Goal: Task Accomplishment & Management: Use online tool/utility

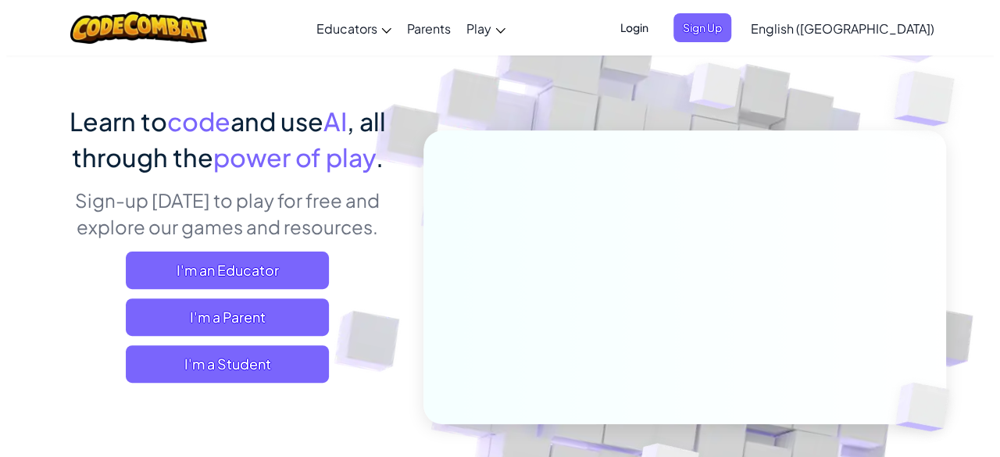
scroll to position [93, 0]
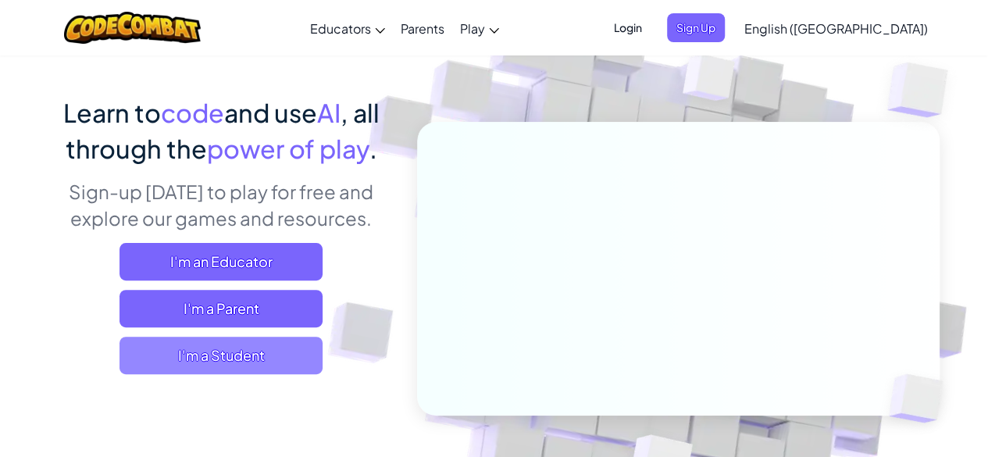
click at [301, 371] on span "I'm a Student" at bounding box center [221, 355] width 203 height 37
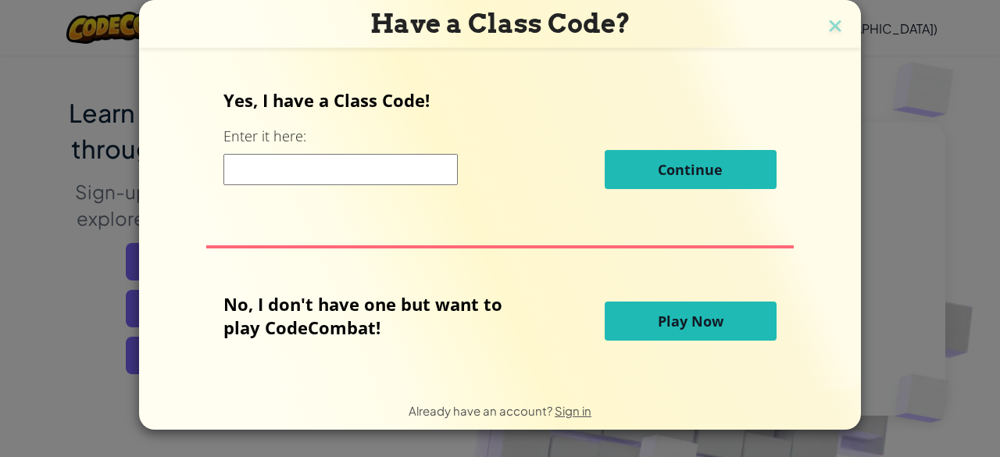
click at [303, 360] on div "Yes, I have a Class Code! Enter it here: Continue No, I don't have one but want…" at bounding box center [500, 219] width 690 height 306
click at [412, 171] on input at bounding box center [340, 169] width 234 height 31
click at [639, 326] on button "Play Now" at bounding box center [691, 321] width 172 height 39
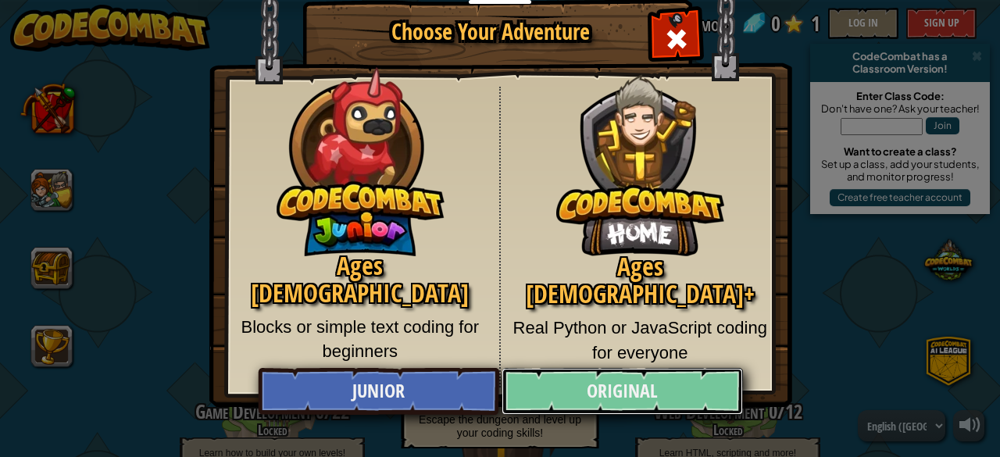
click at [566, 382] on link "Original" at bounding box center [621, 391] width 241 height 47
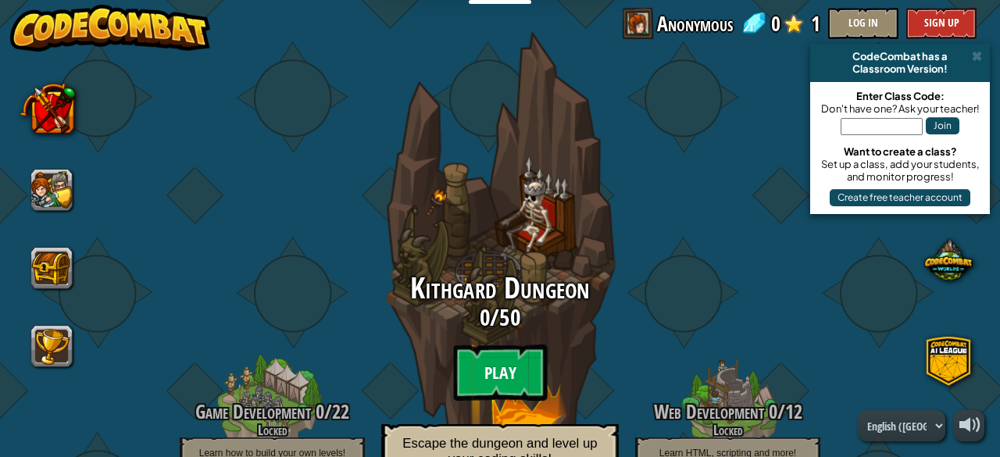
click at [502, 377] on btn "Play" at bounding box center [500, 372] width 94 height 56
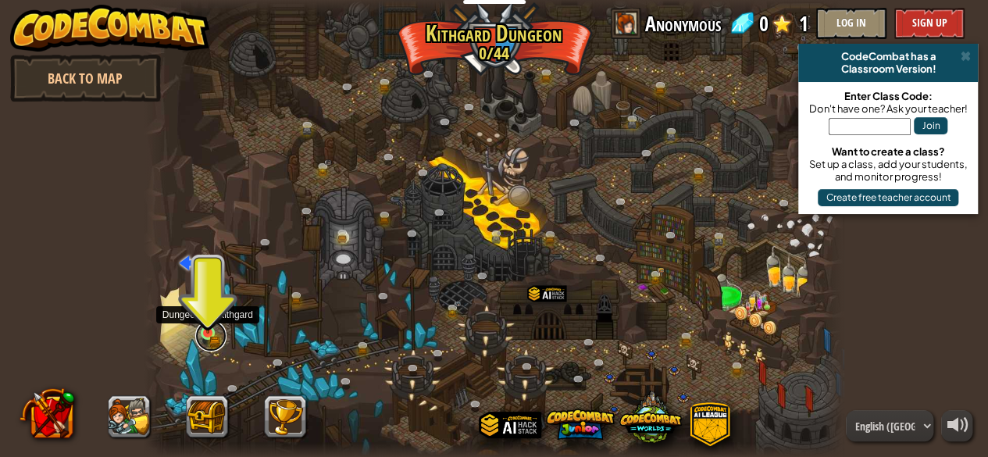
click at [209, 338] on link at bounding box center [210, 335] width 31 height 31
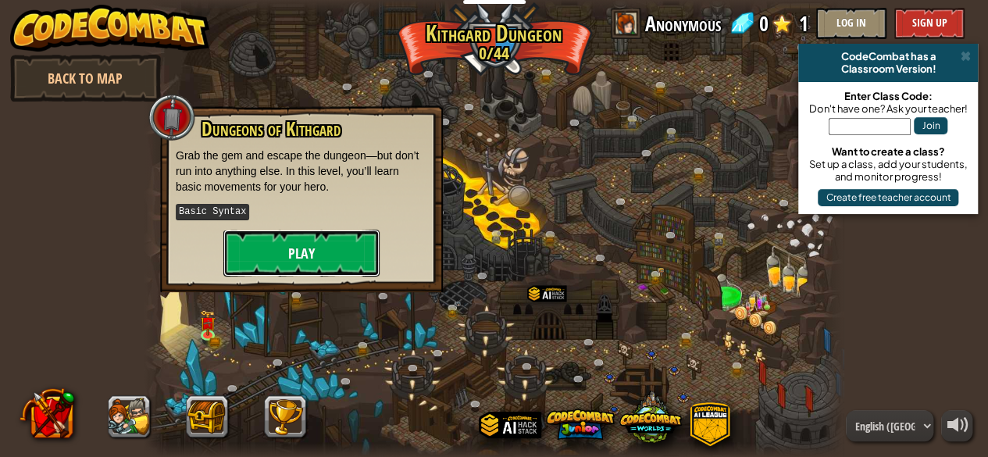
click at [290, 266] on button "Play" at bounding box center [301, 253] width 156 height 47
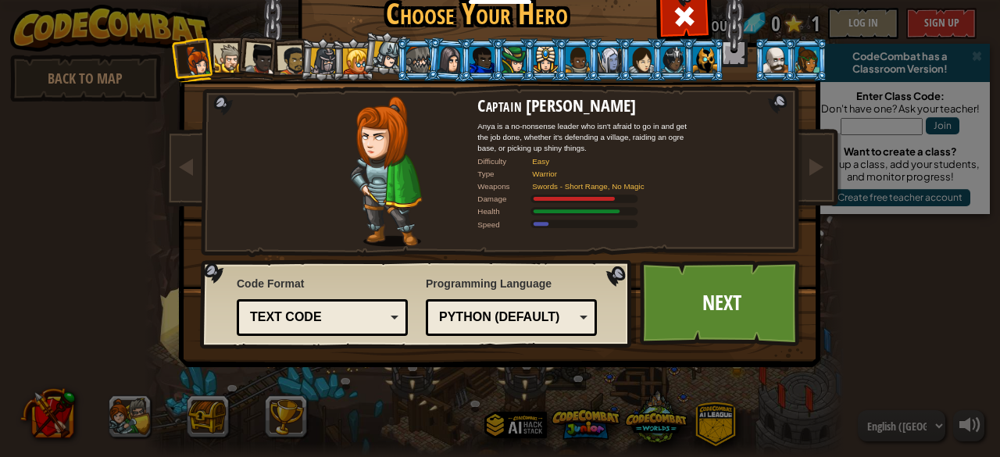
click at [567, 315] on div "Python (Default)" at bounding box center [506, 318] width 135 height 18
click at [713, 271] on link "Next" at bounding box center [721, 303] width 163 height 86
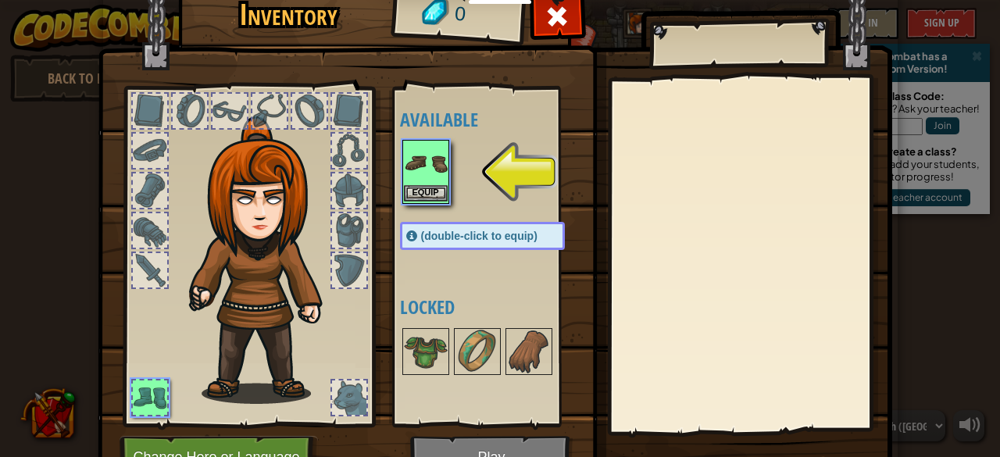
click at [404, 179] on img at bounding box center [426, 163] width 44 height 44
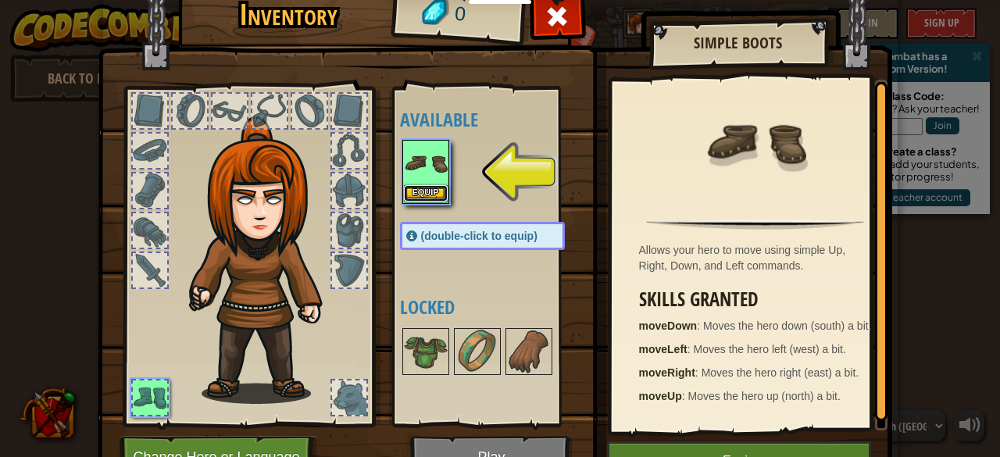
click at [419, 186] on button "Equip" at bounding box center [426, 193] width 44 height 16
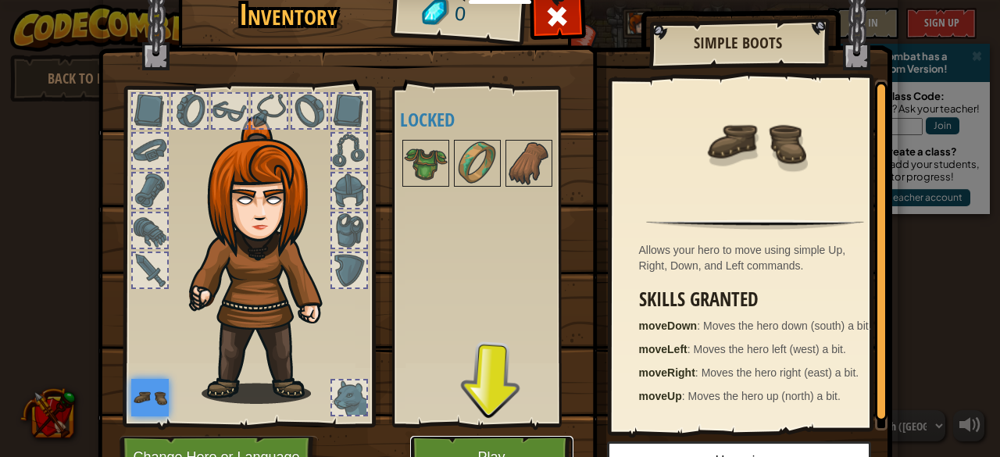
click at [469, 453] on button "Play" at bounding box center [491, 457] width 163 height 43
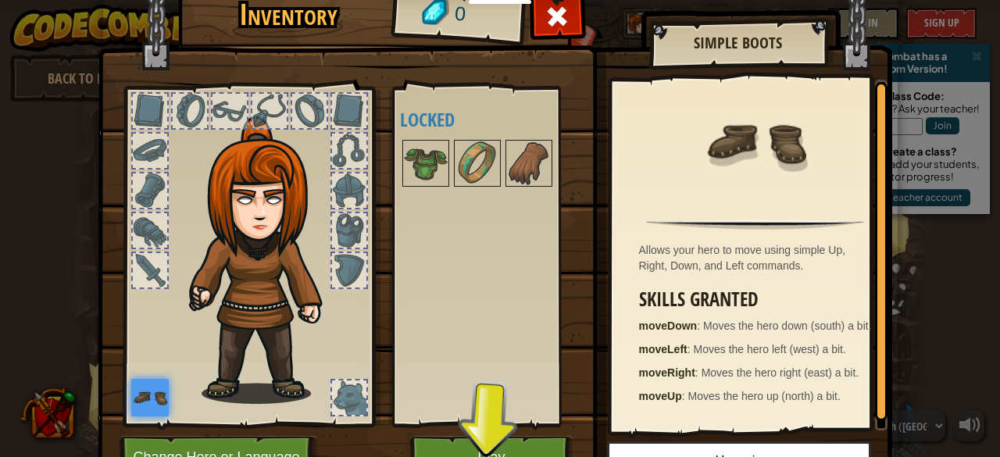
click at [469, 456] on div "Inventory 0 Available Equip (double-click to equip) Locked Simple Boots Allows …" at bounding box center [500, 281] width 794 height 516
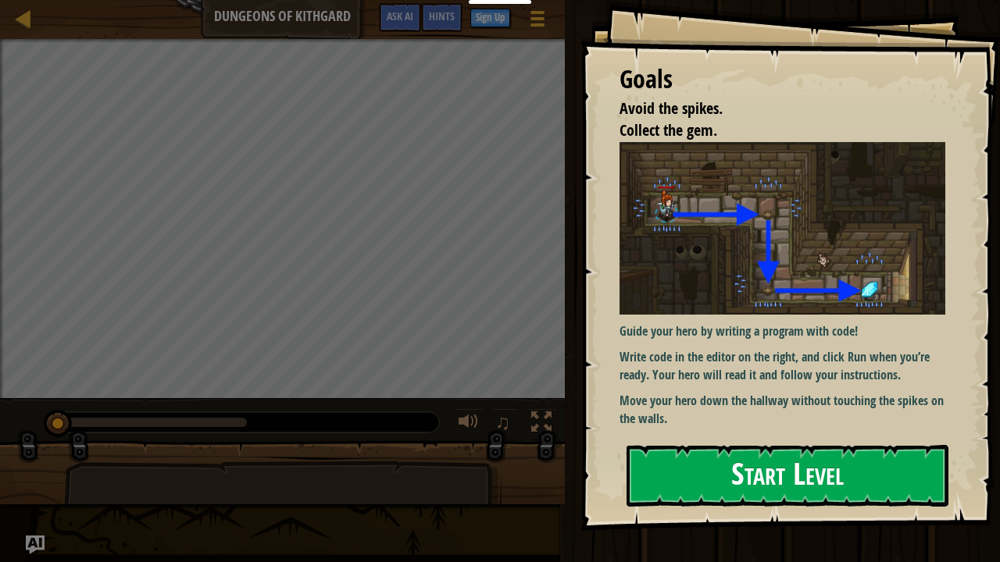
click at [656, 456] on button "Start Level" at bounding box center [787, 476] width 322 height 62
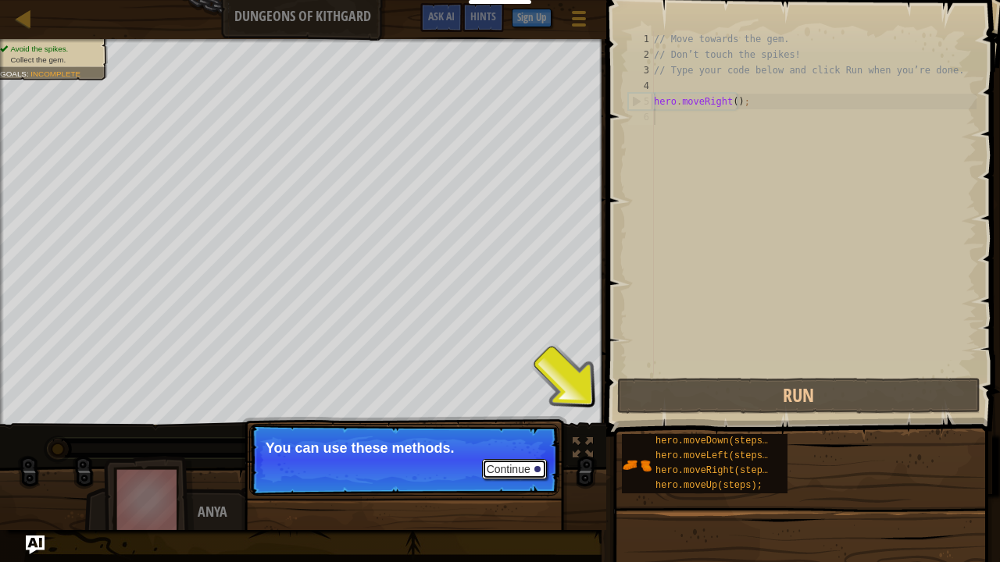
click at [523, 456] on button "Continue" at bounding box center [514, 469] width 65 height 20
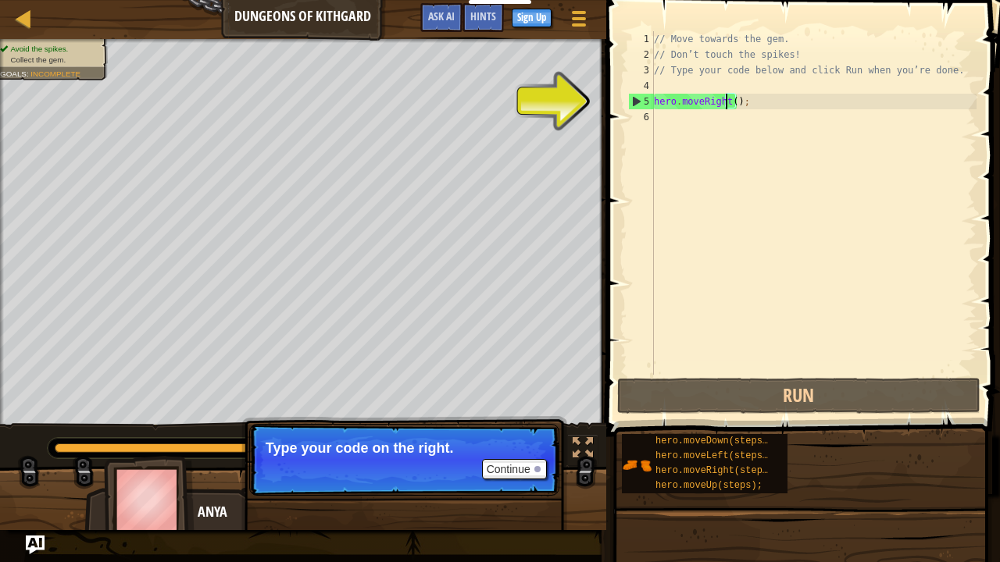
click at [727, 104] on div "// Move towards the gem. // Don’t touch the spikes! // Type your code below and…" at bounding box center [814, 218] width 326 height 375
type textarea "hero.moveRight();"
click at [724, 125] on div "// Move towards the gem. // Don’t touch the spikes! // Type your code below and…" at bounding box center [814, 218] width 326 height 375
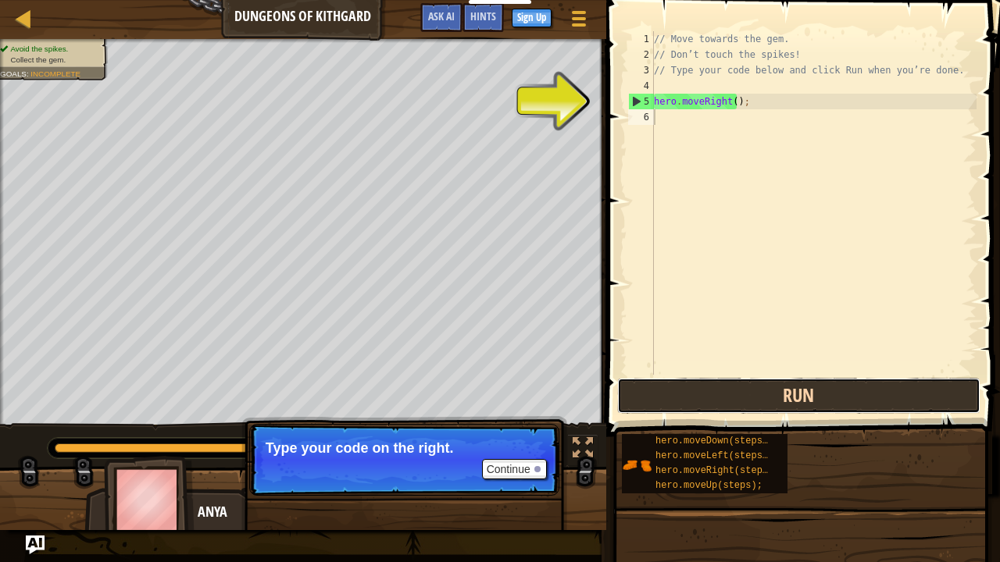
click at [801, 395] on button "Run" at bounding box center [799, 396] width 364 height 36
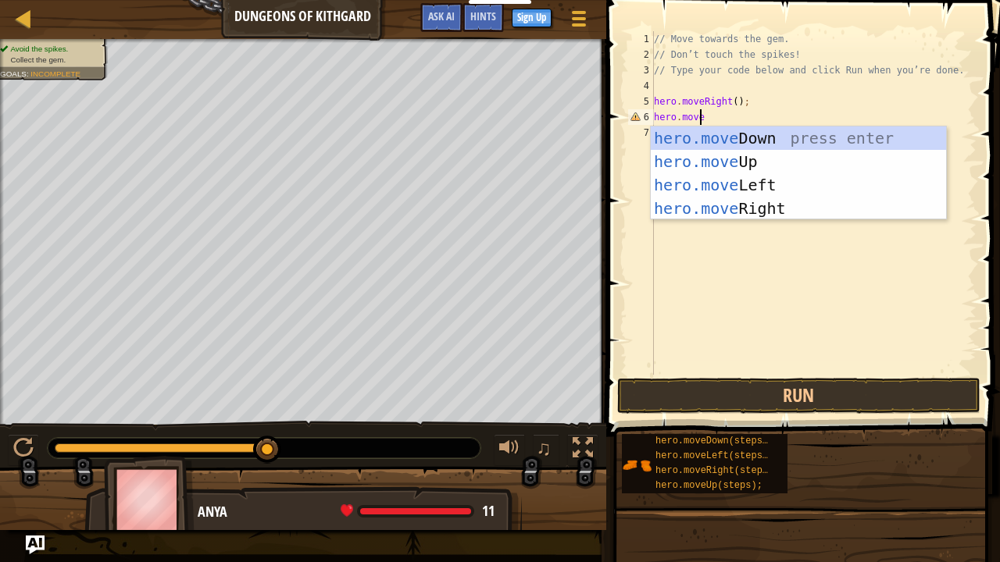
scroll to position [7, 3]
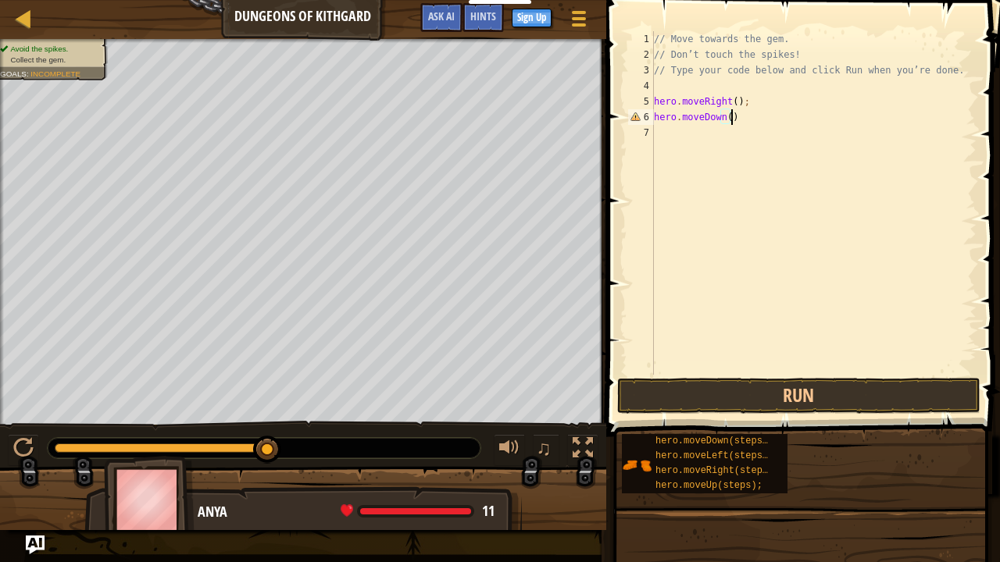
type textarea "hero.moveDown();"
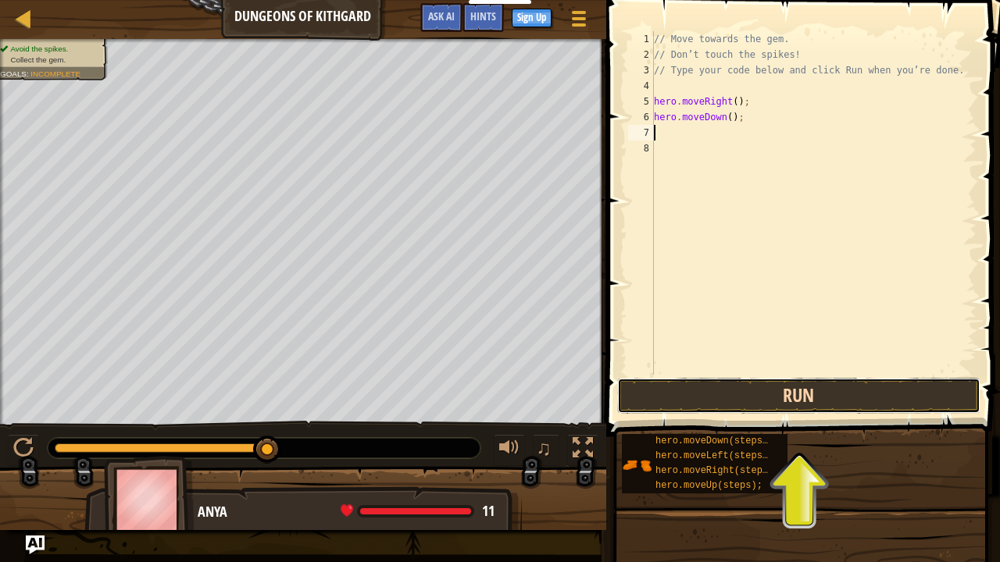
click at [794, 400] on button "Run" at bounding box center [799, 396] width 364 height 36
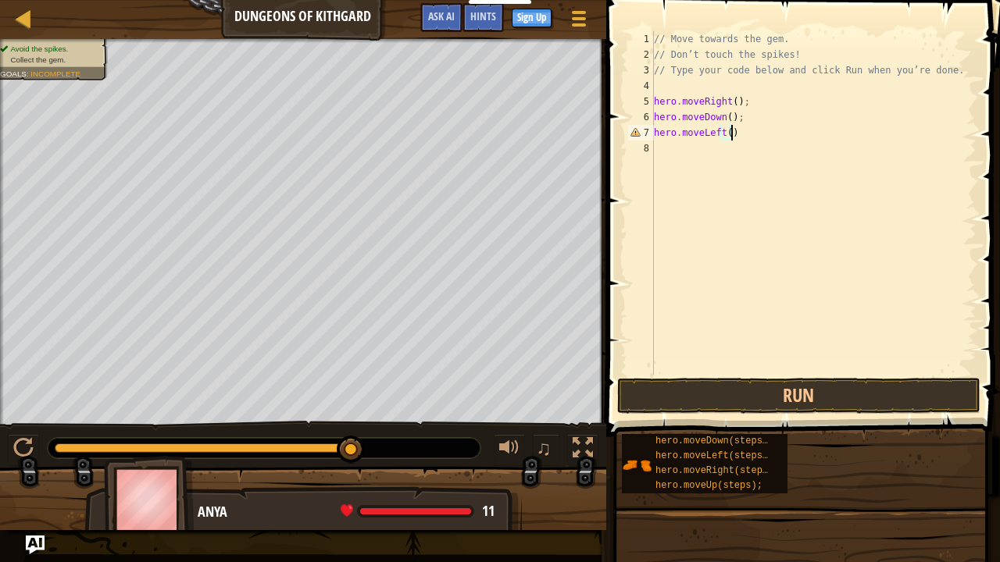
scroll to position [7, 6]
type textarea "hero.moveLeft();"
click at [782, 405] on button "Run" at bounding box center [799, 396] width 364 height 36
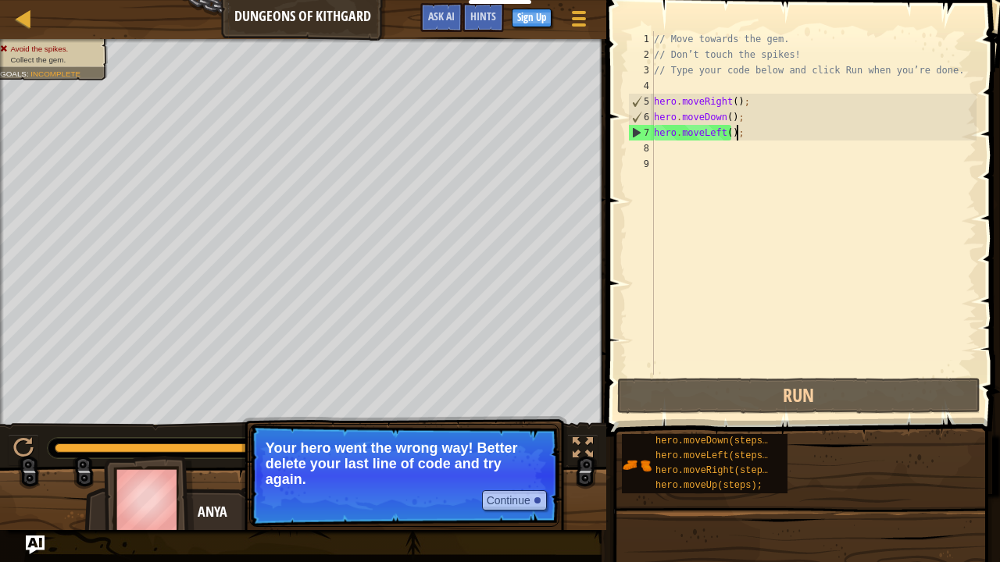
click at [744, 125] on div "// Move towards the gem. // Don’t touch the spikes! // Type your code below and…" at bounding box center [814, 218] width 326 height 375
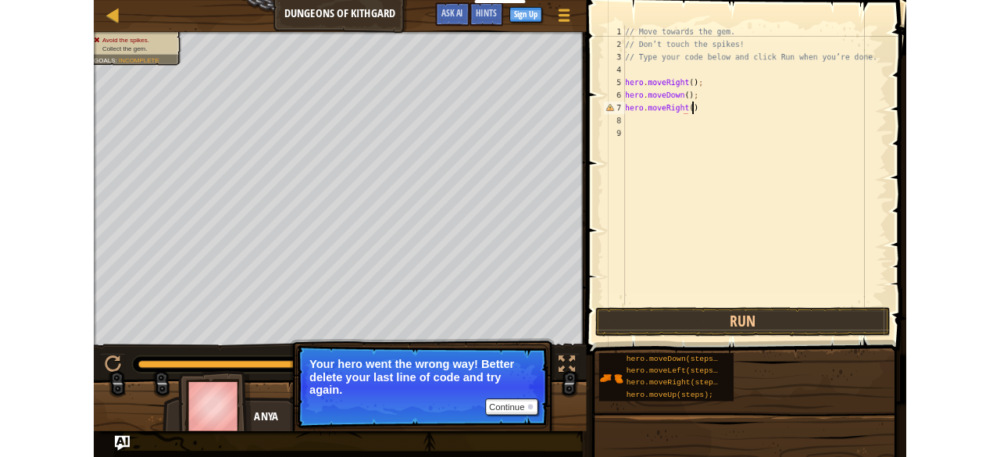
scroll to position [7, 6]
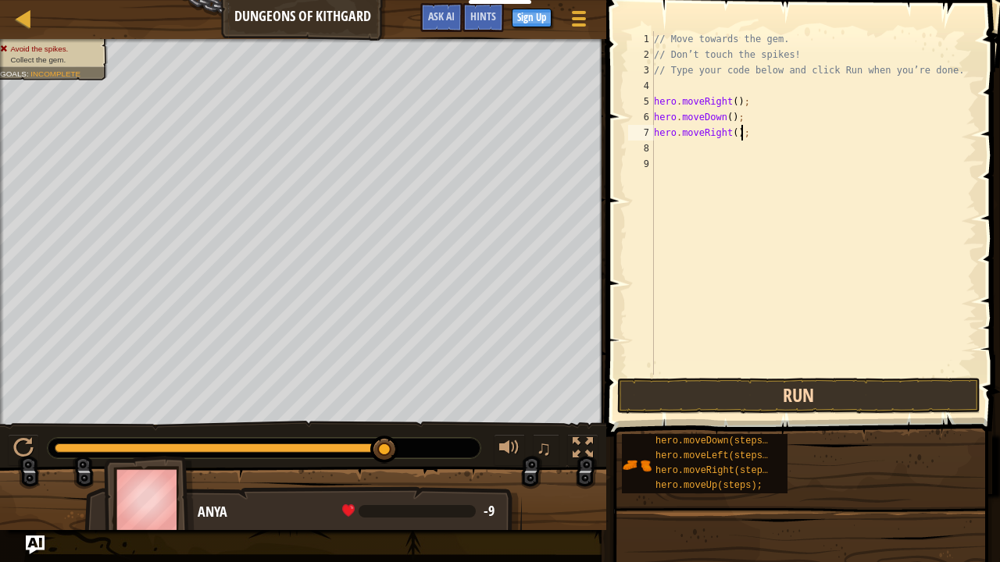
type textarea "hero.moveRight();"
click at [758, 399] on button "Run" at bounding box center [799, 396] width 364 height 36
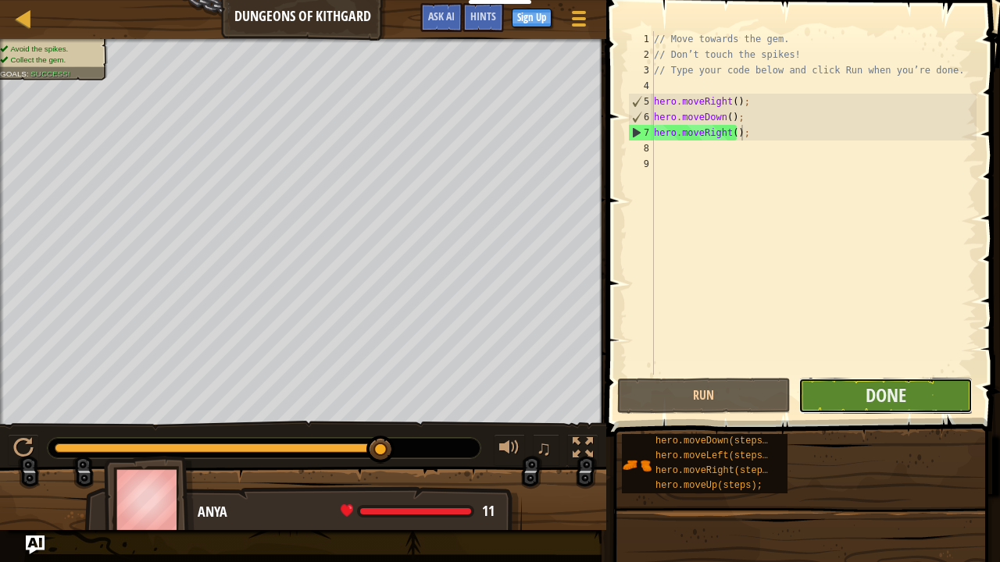
click at [834, 392] on button "Done" at bounding box center [885, 396] width 174 height 36
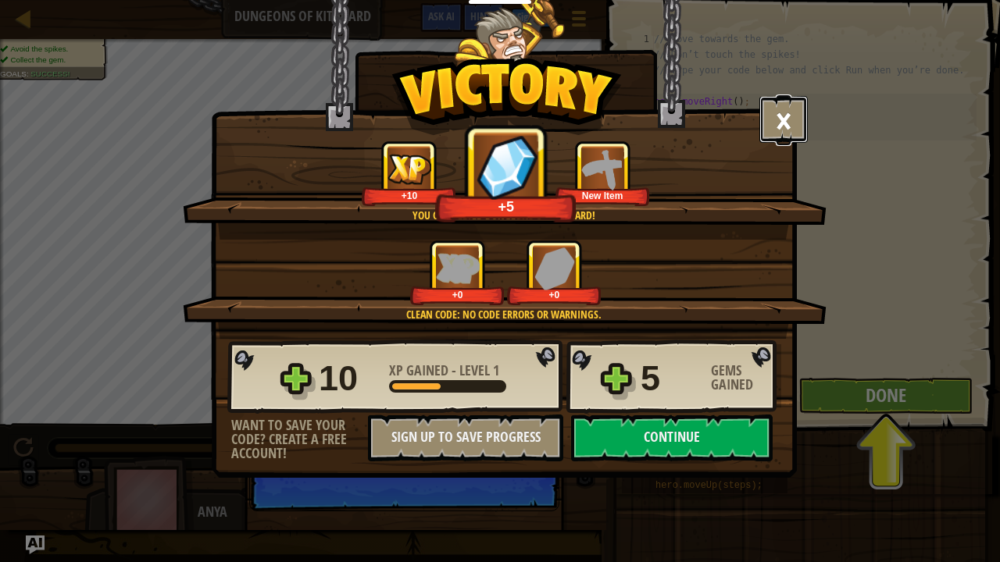
click at [781, 116] on button "×" at bounding box center [783, 119] width 48 height 47
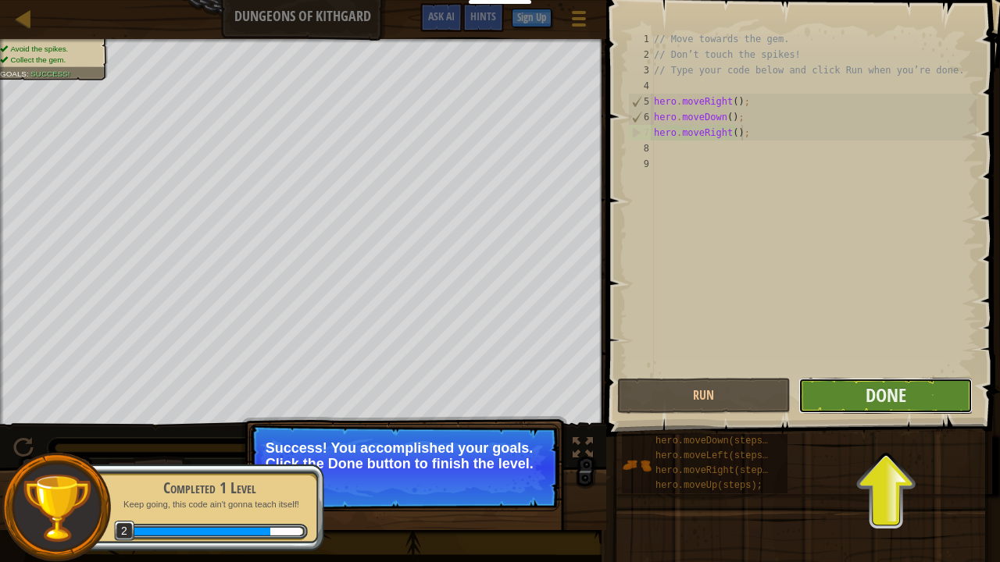
click at [855, 391] on button "Done" at bounding box center [885, 396] width 174 height 36
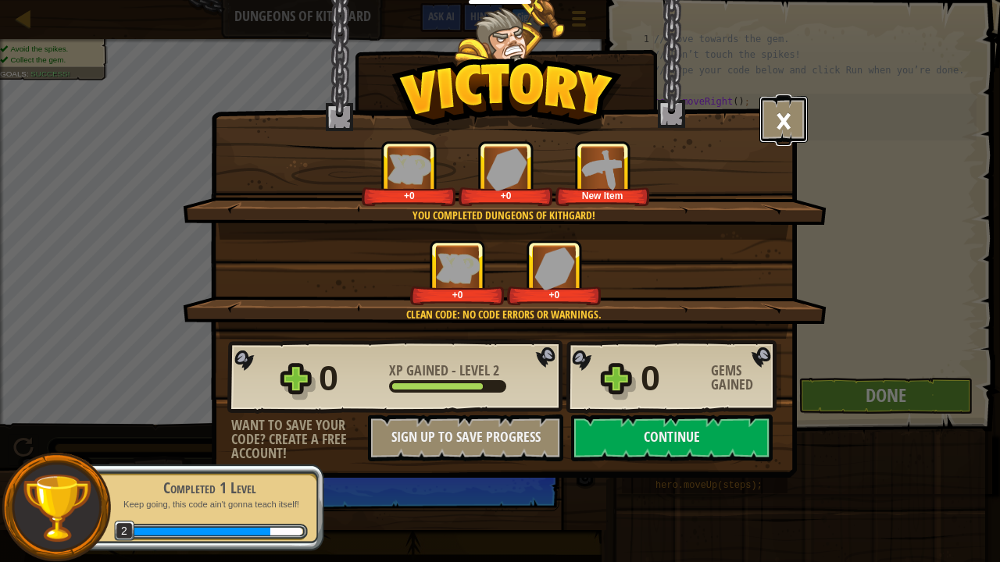
click at [780, 131] on button "×" at bounding box center [783, 119] width 48 height 47
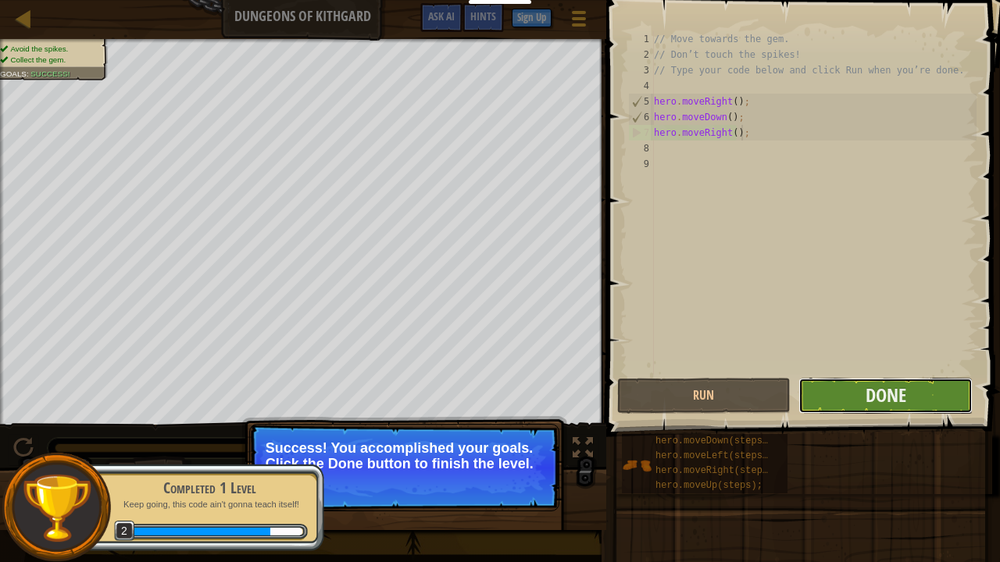
click at [837, 383] on button "Done" at bounding box center [885, 396] width 174 height 36
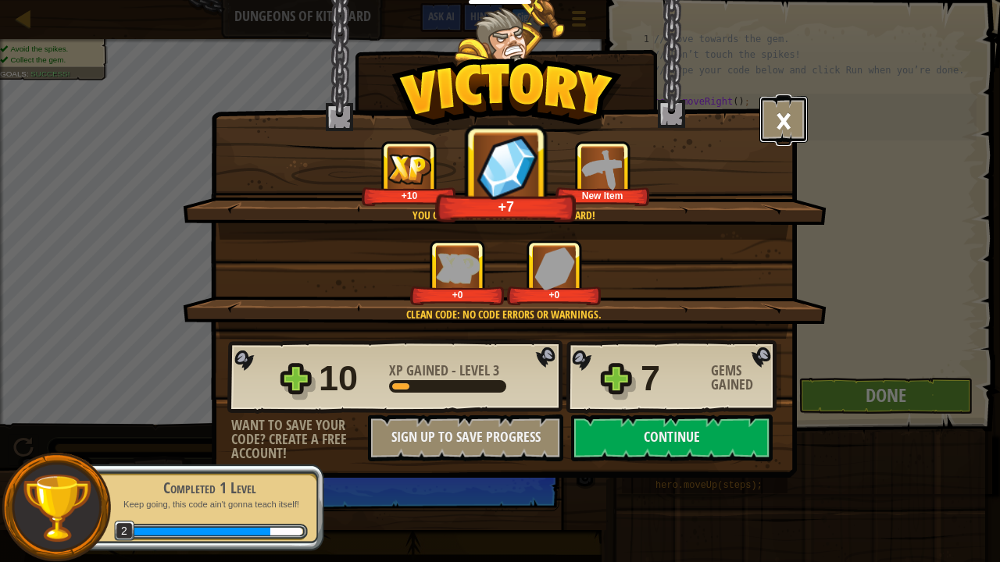
click at [792, 114] on button "×" at bounding box center [783, 119] width 48 height 47
